Goal: Task Accomplishment & Management: Manage account settings

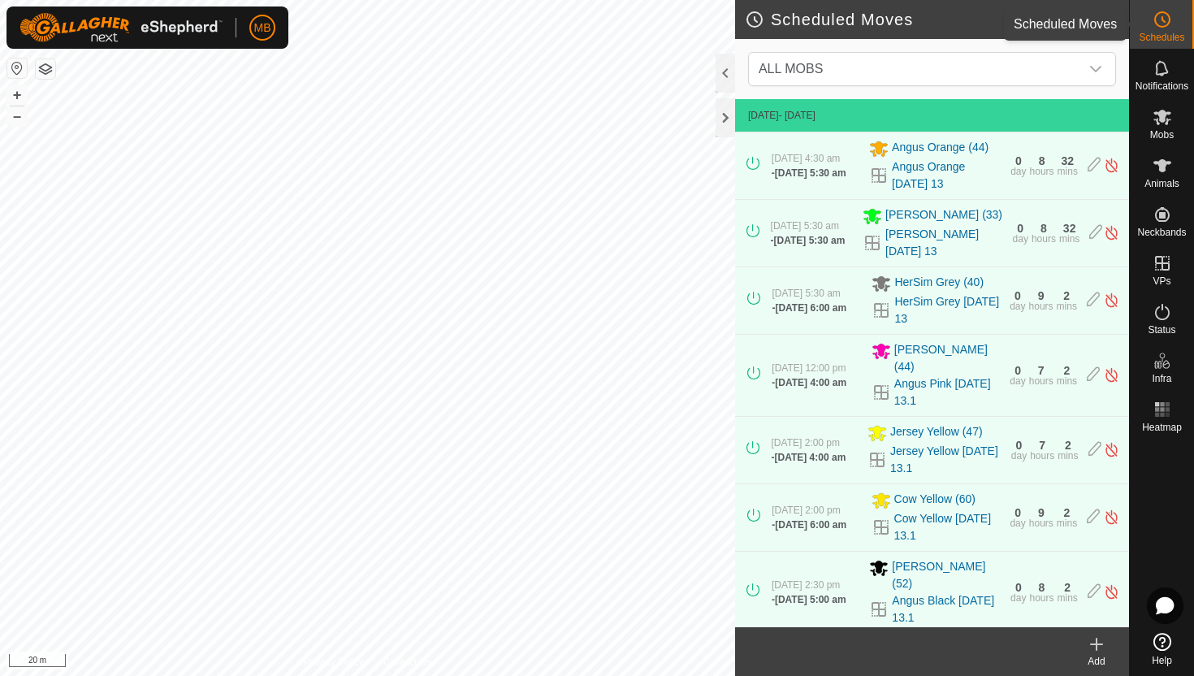
click at [1166, 21] on icon at bounding box center [1161, 19] width 19 height 19
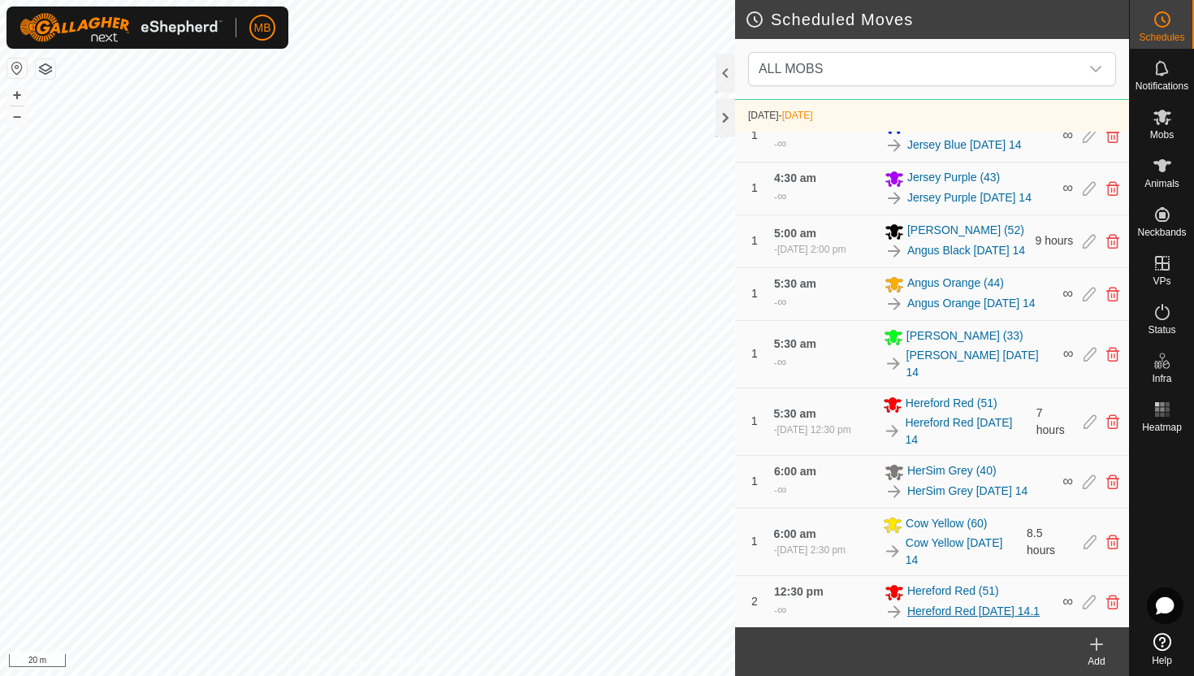
scroll to position [673, 0]
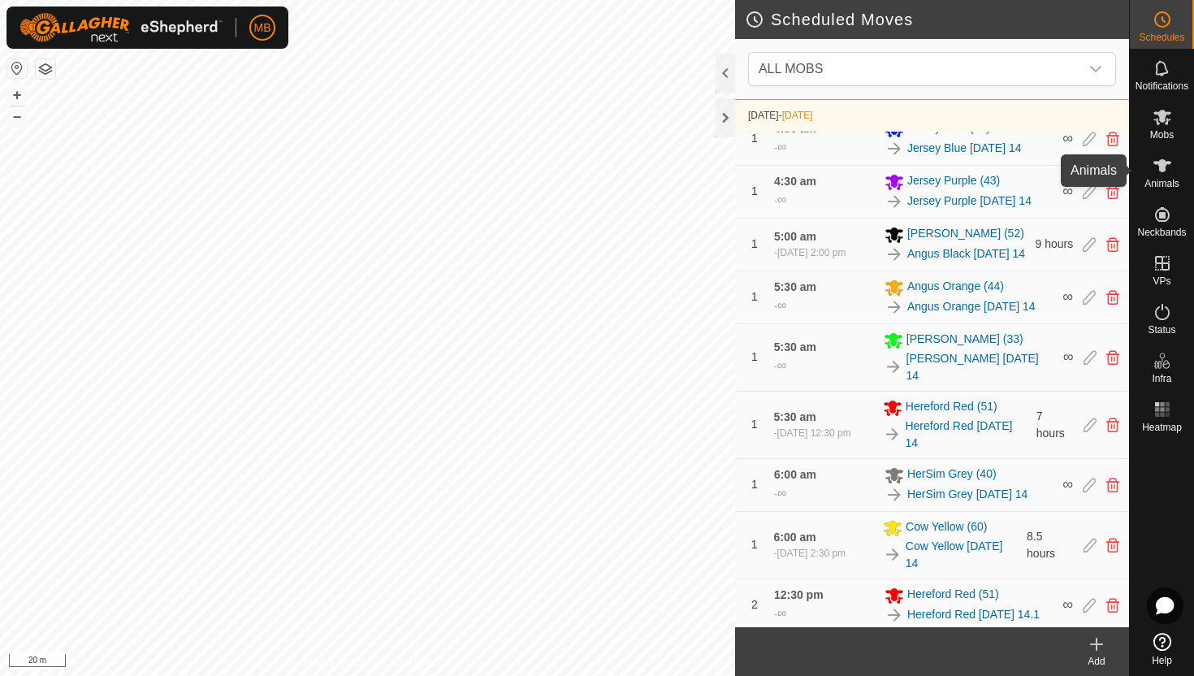
click at [1155, 163] on icon at bounding box center [1162, 165] width 18 height 13
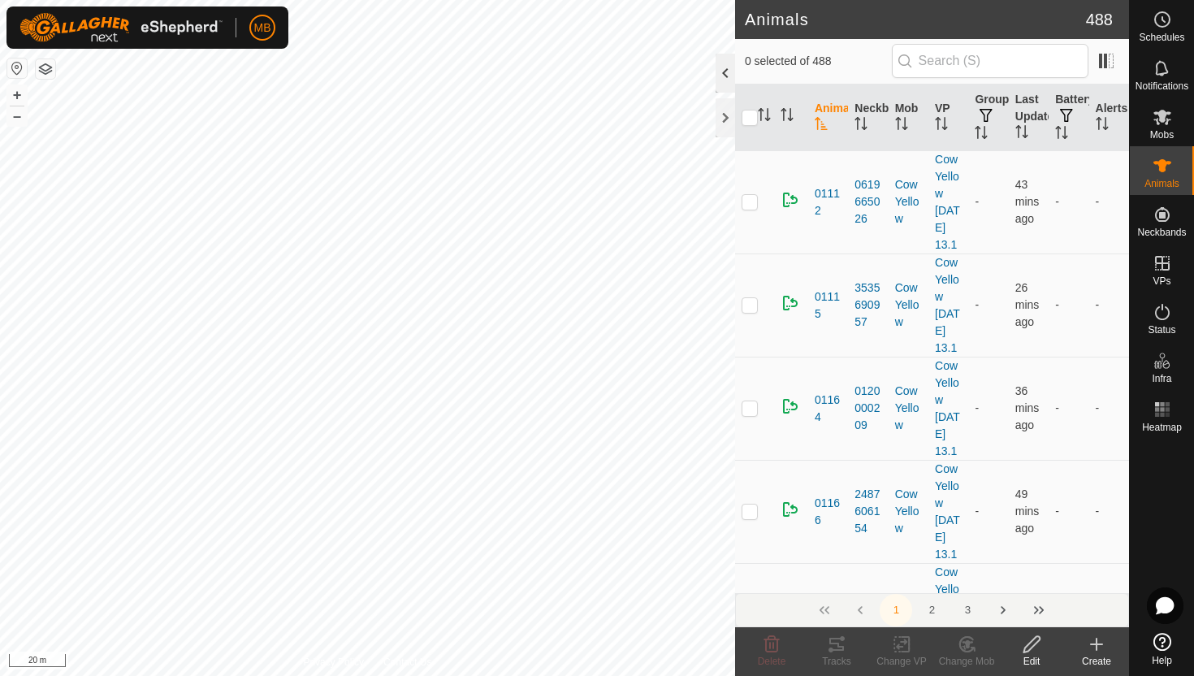
click at [721, 72] on div at bounding box center [724, 73] width 19 height 39
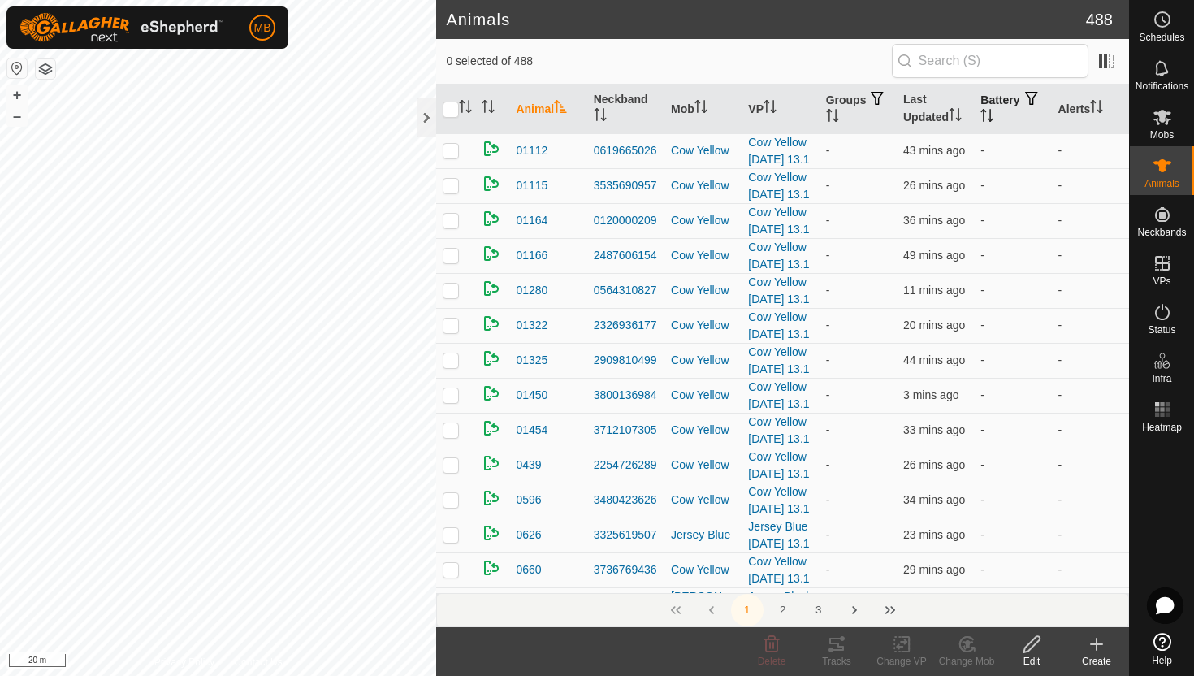
click at [993, 115] on icon "Activate to sort" at bounding box center [986, 115] width 13 height 13
click at [993, 115] on icon "Activate to sort" at bounding box center [987, 115] width 12 height 13
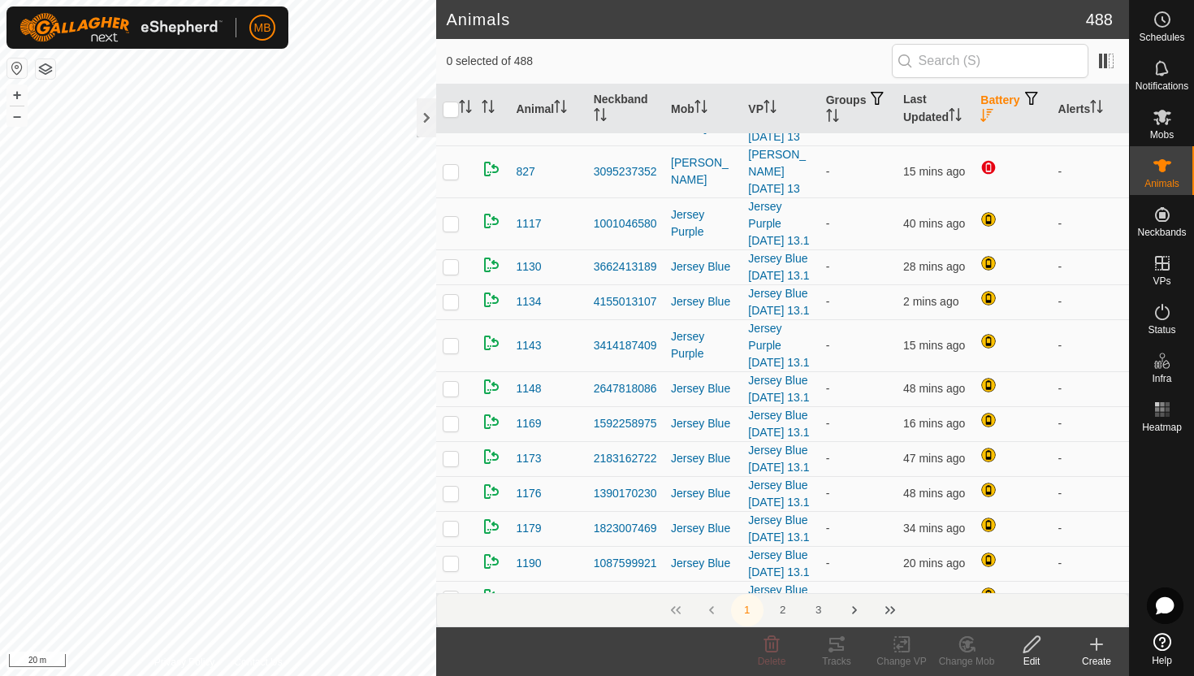
scroll to position [673, 0]
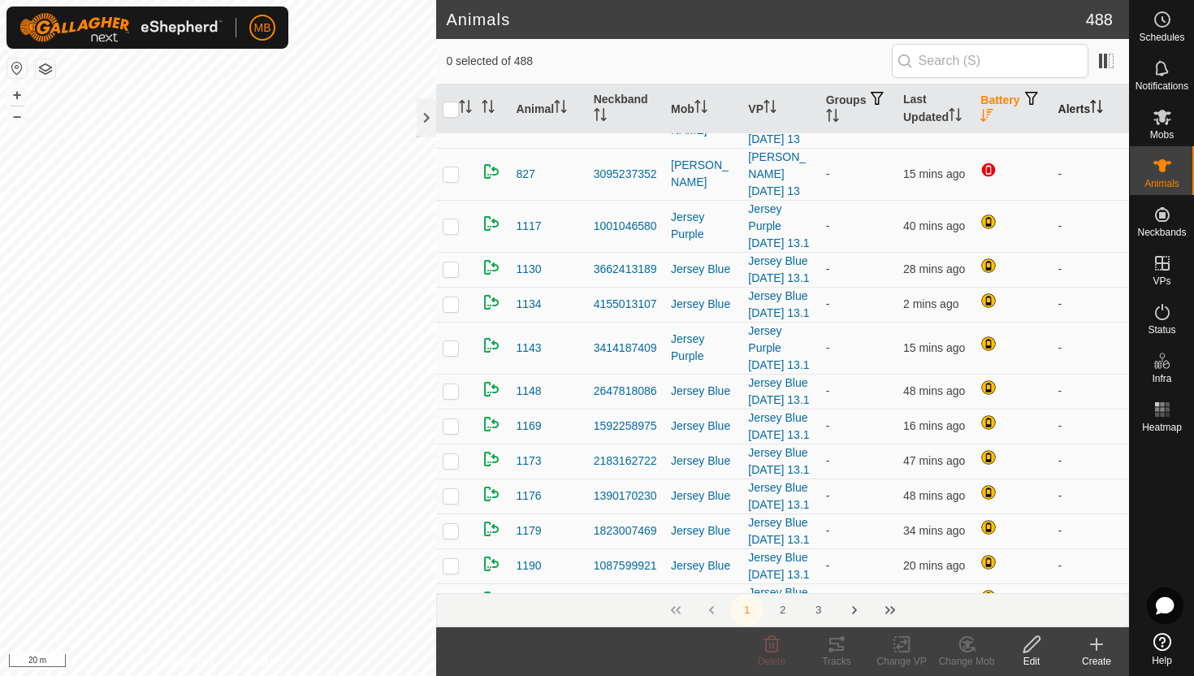
click at [1099, 106] on icon "Activate to sort" at bounding box center [1096, 106] width 13 height 13
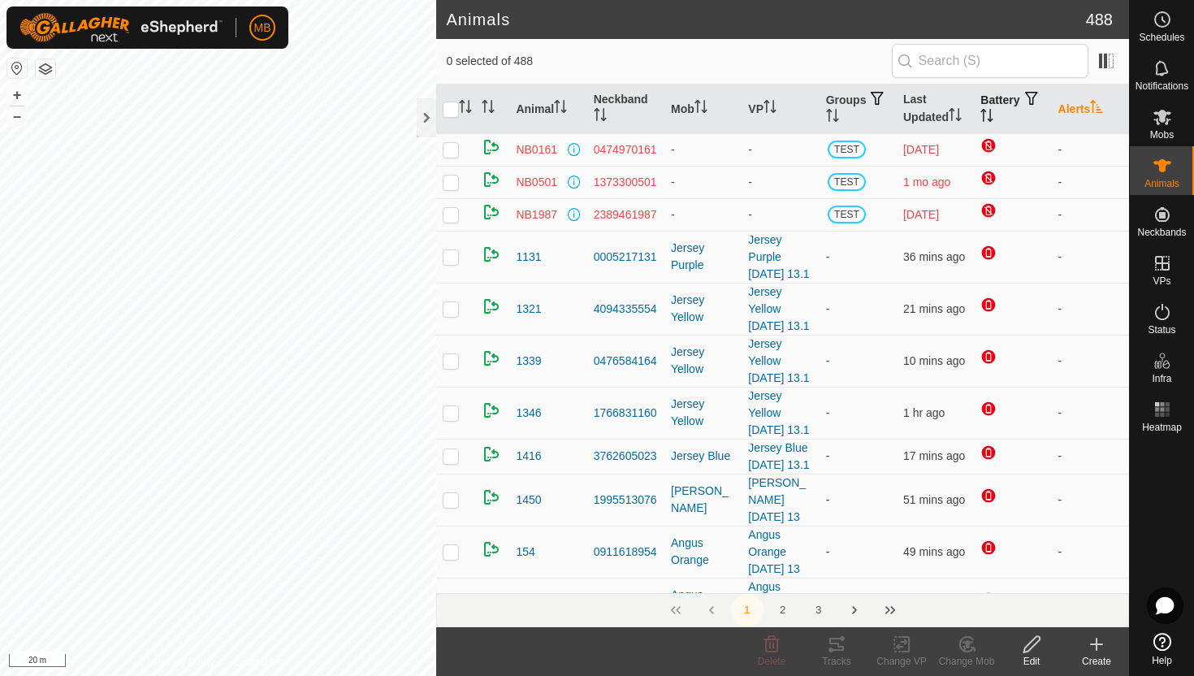
click at [1099, 106] on icon "Activate to sort" at bounding box center [1096, 106] width 12 height 13
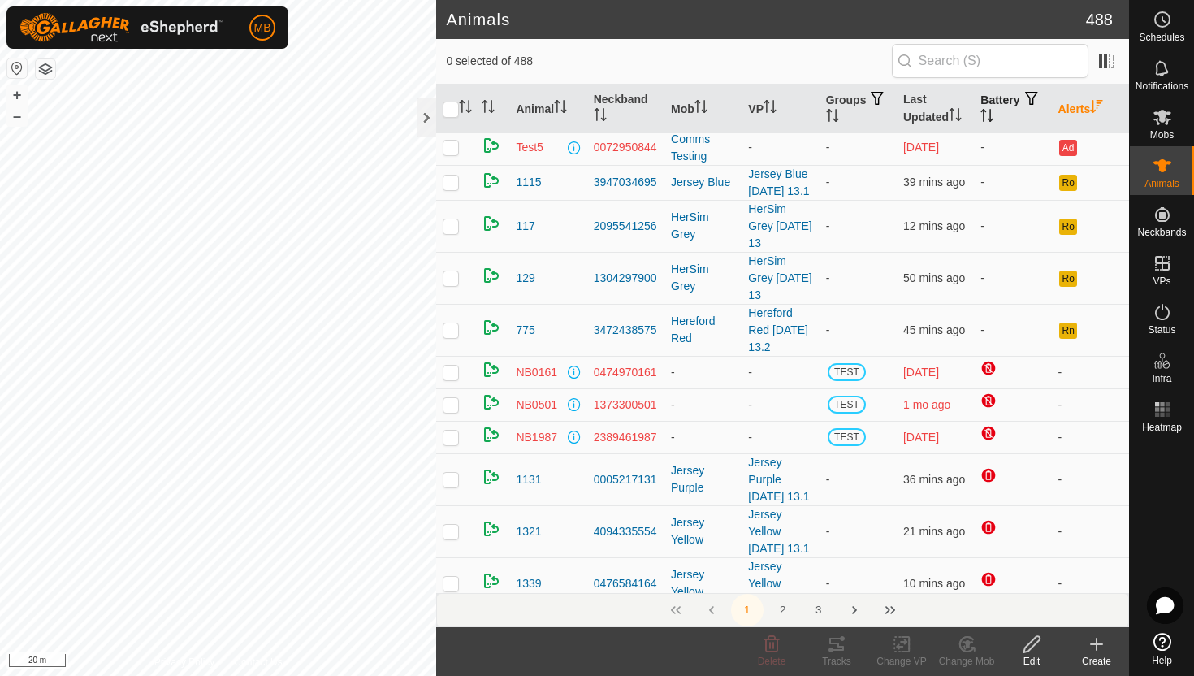
scroll to position [178, 0]
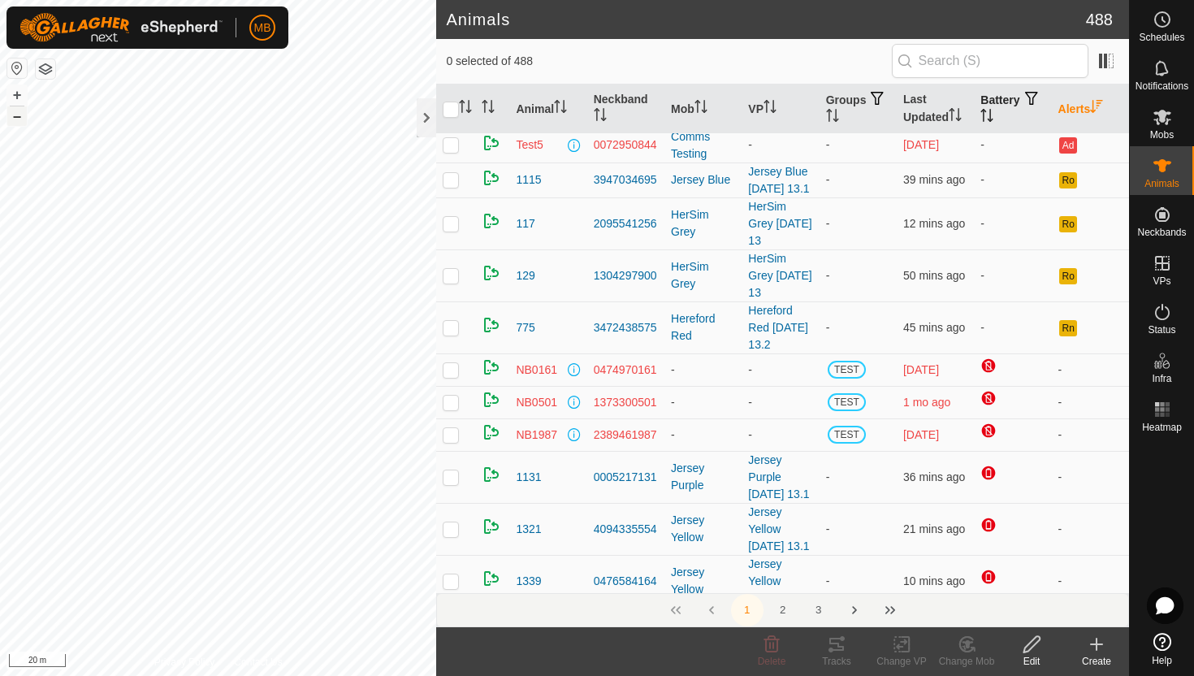
click at [19, 114] on button "–" at bounding box center [16, 115] width 19 height 19
click at [993, 114] on icon "Activate to sort" at bounding box center [986, 115] width 13 height 13
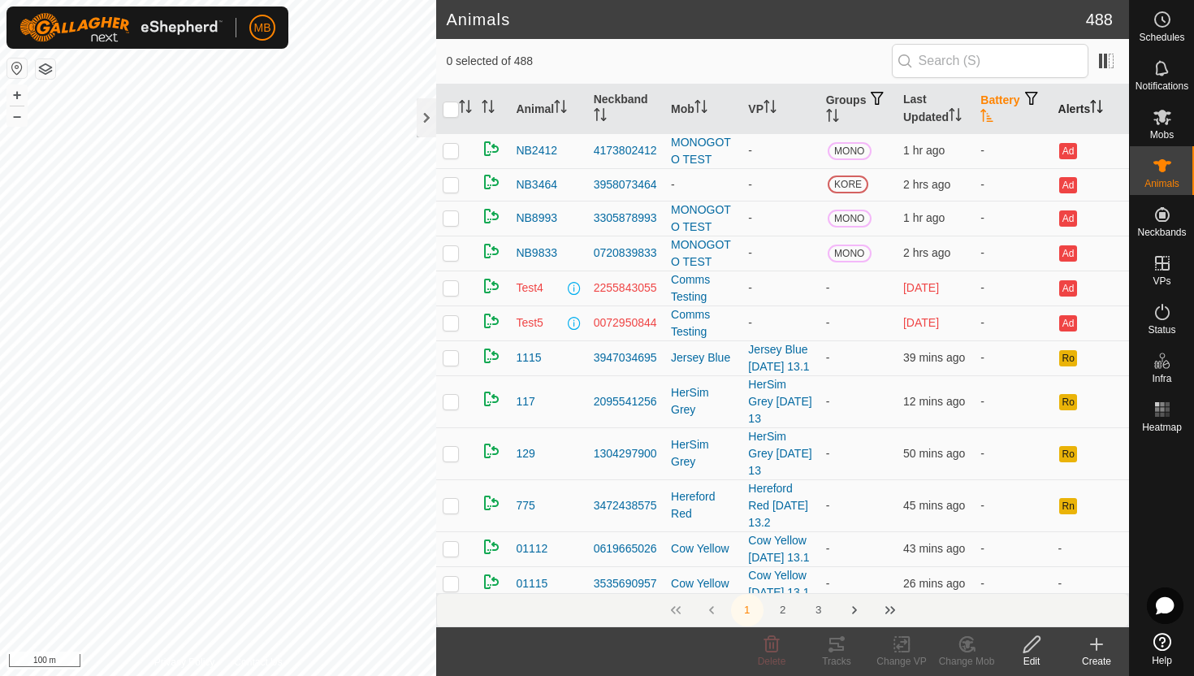
click at [993, 114] on icon "Activate to sort" at bounding box center [986, 115] width 13 height 13
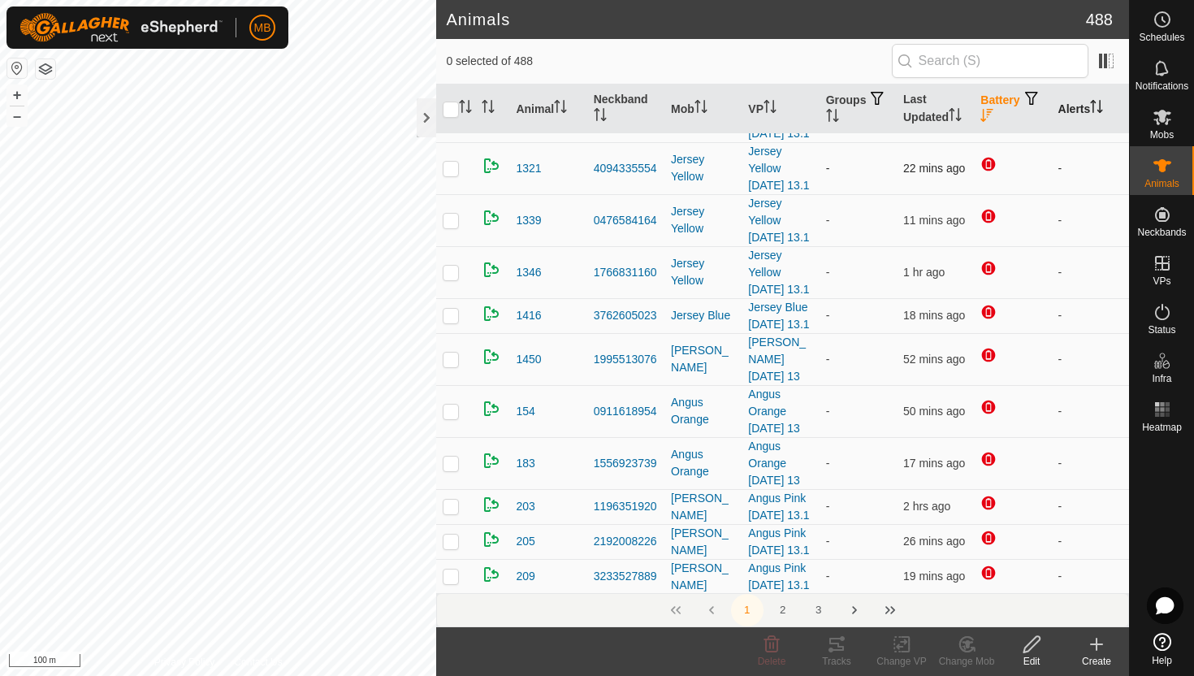
scroll to position [142, 0]
